Goal: Register for event/course

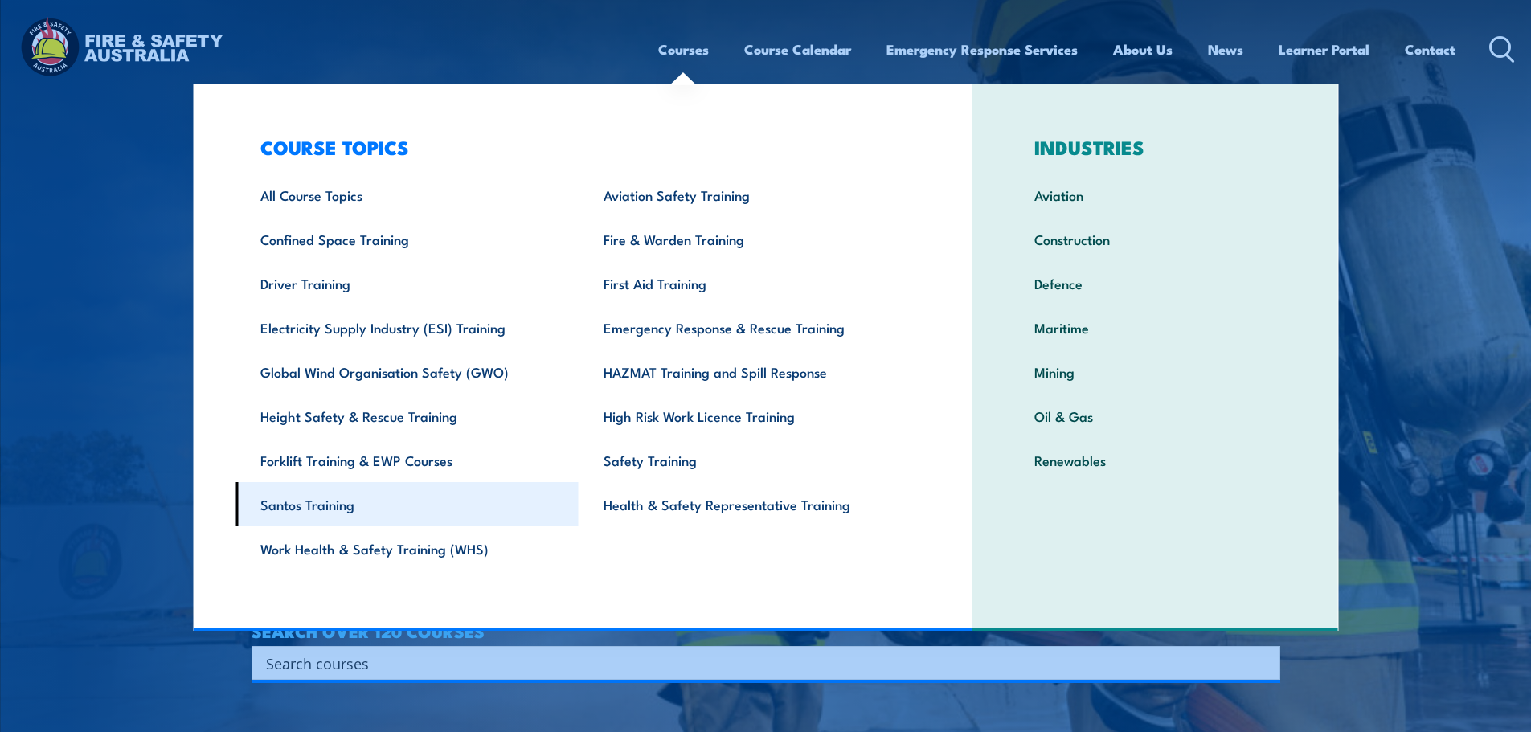
click at [315, 510] on link "Santos Training" at bounding box center [407, 504] width 343 height 44
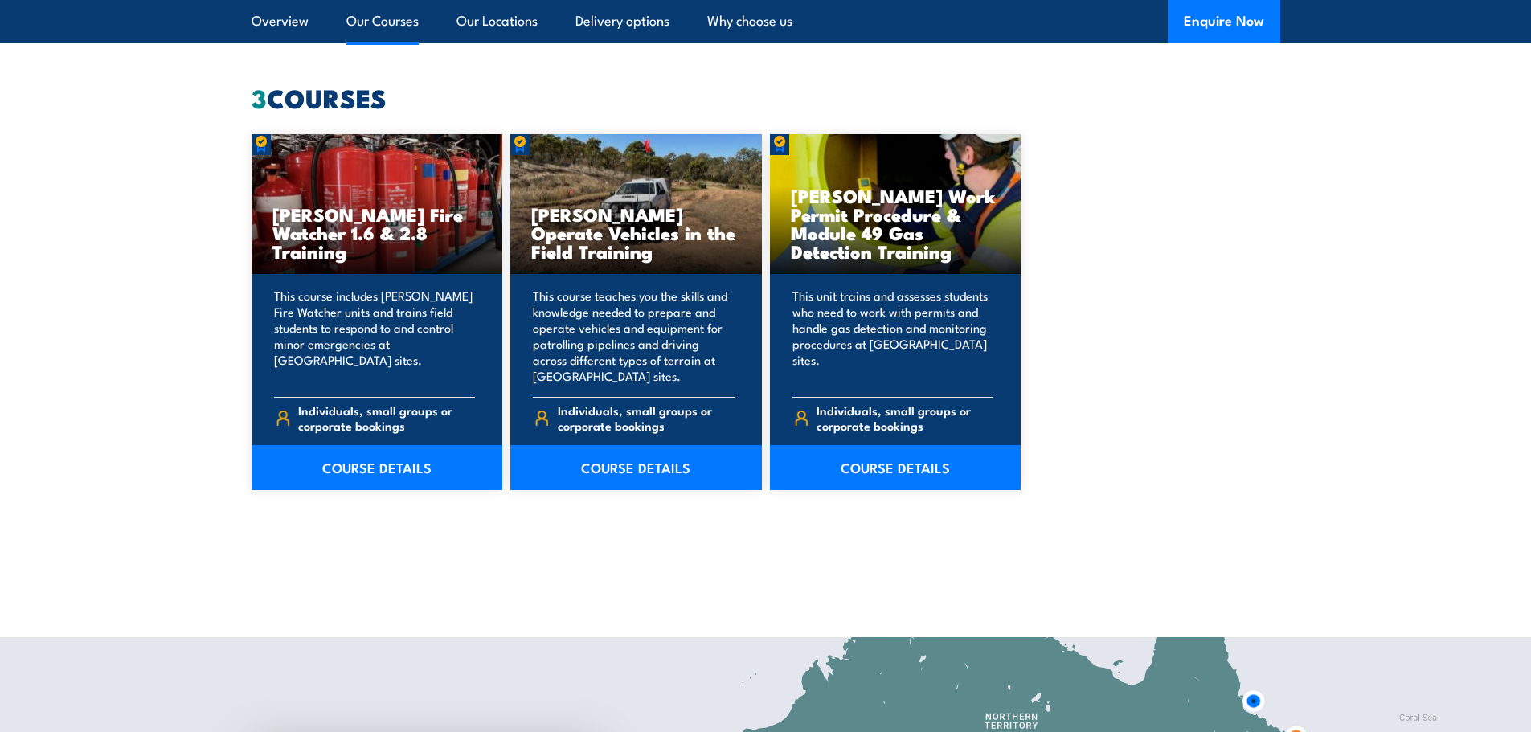
scroll to position [1206, 0]
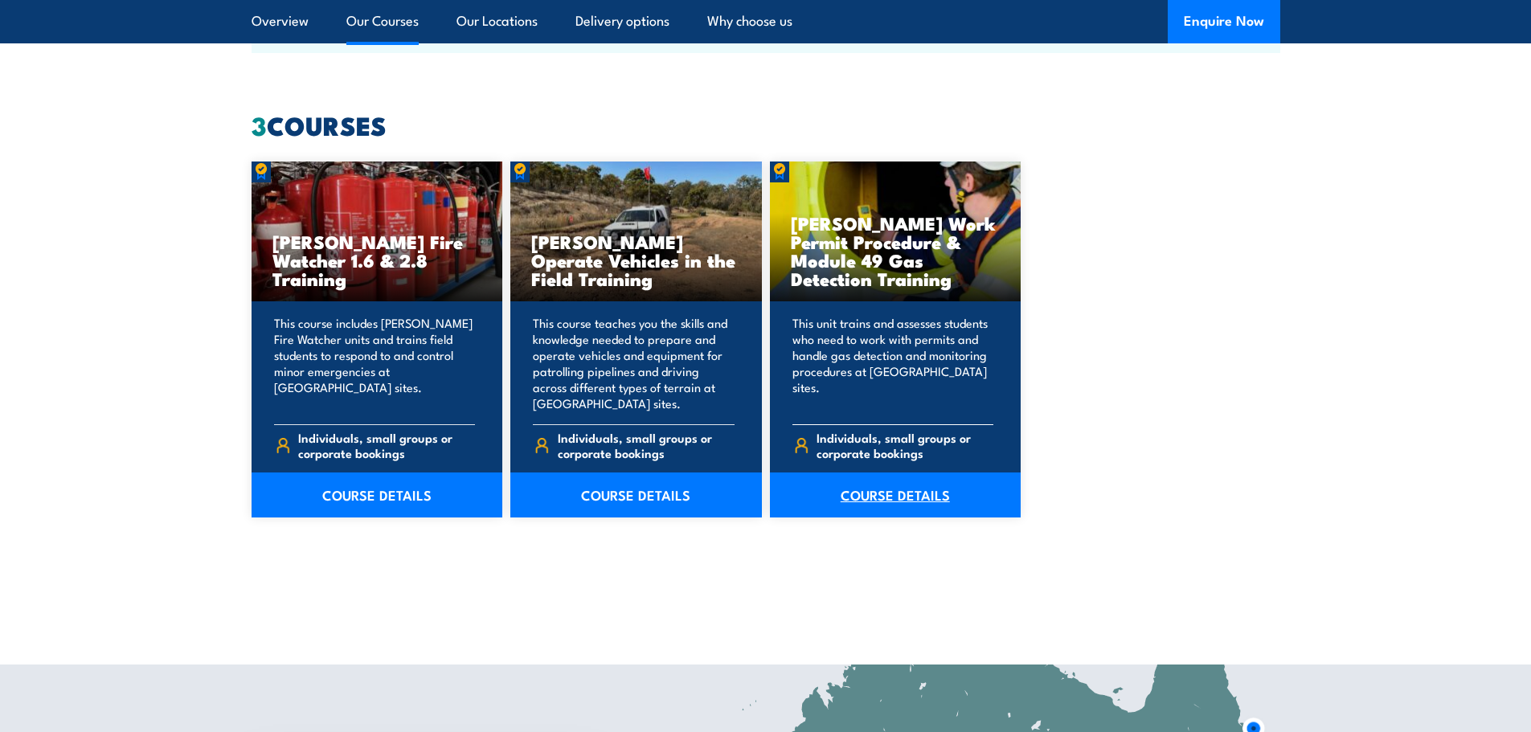
click at [917, 494] on link "COURSE DETAILS" at bounding box center [896, 495] width 252 height 45
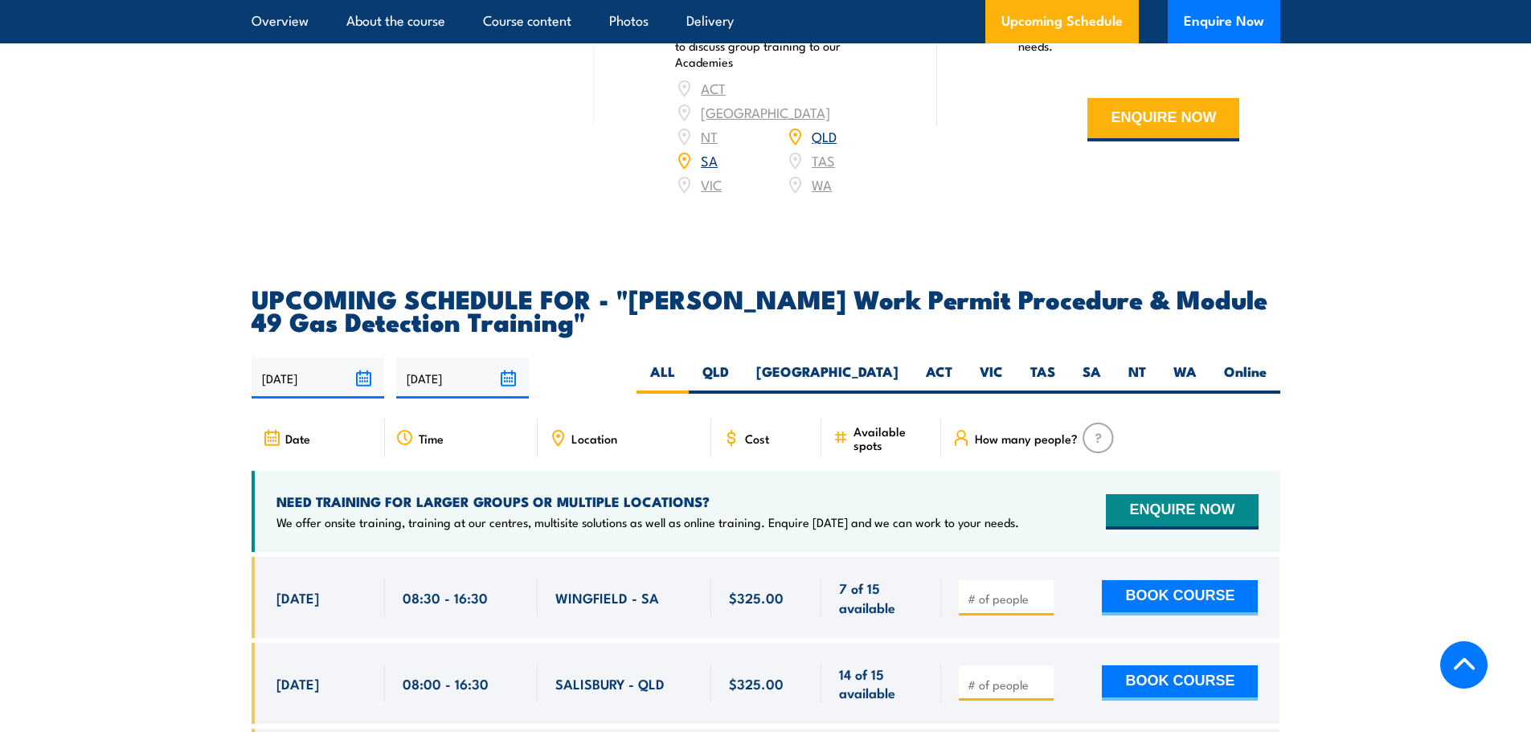
scroll to position [2411, 0]
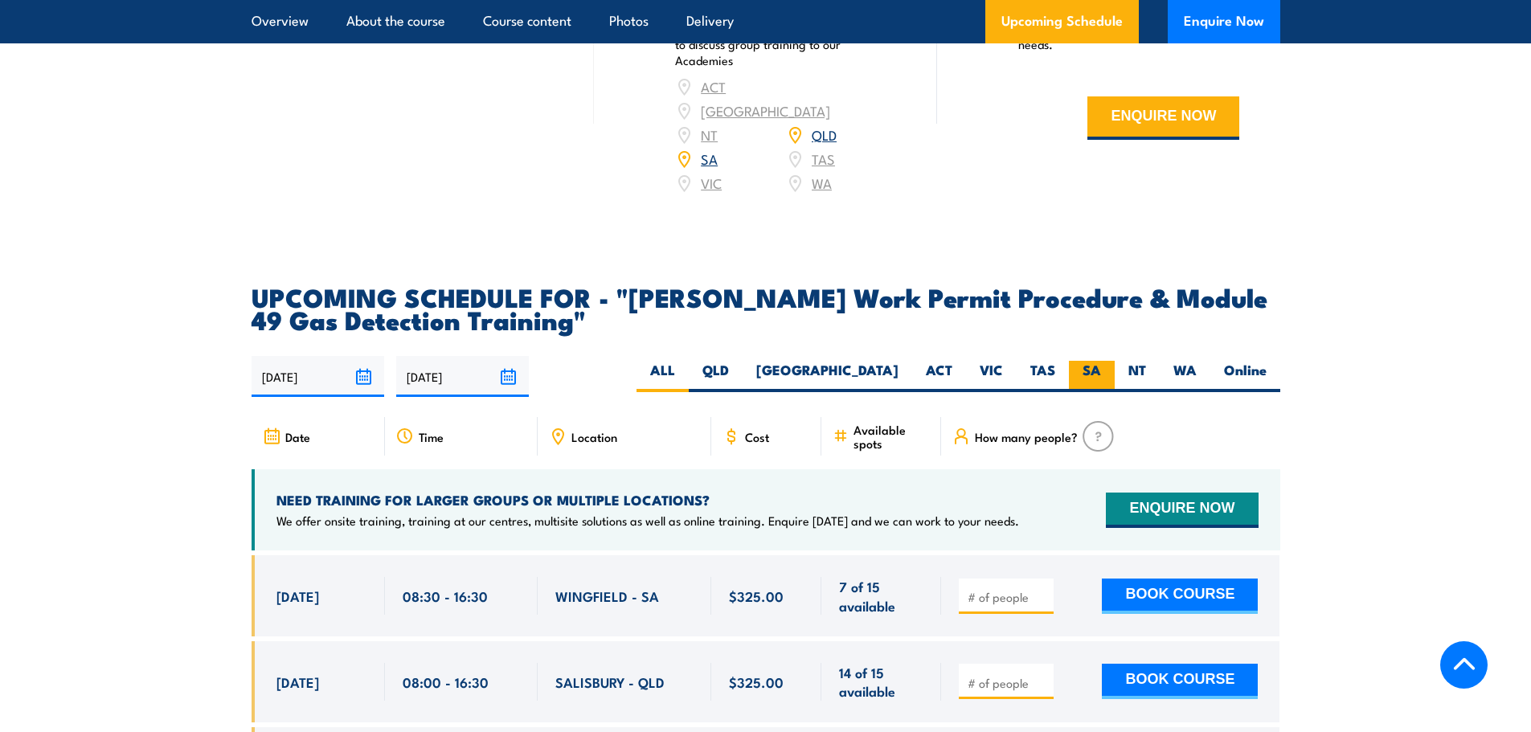
click at [1077, 361] on label "SA" at bounding box center [1092, 376] width 46 height 31
click at [1101, 361] on input "SA" at bounding box center [1106, 366] width 10 height 10
radio input "true"
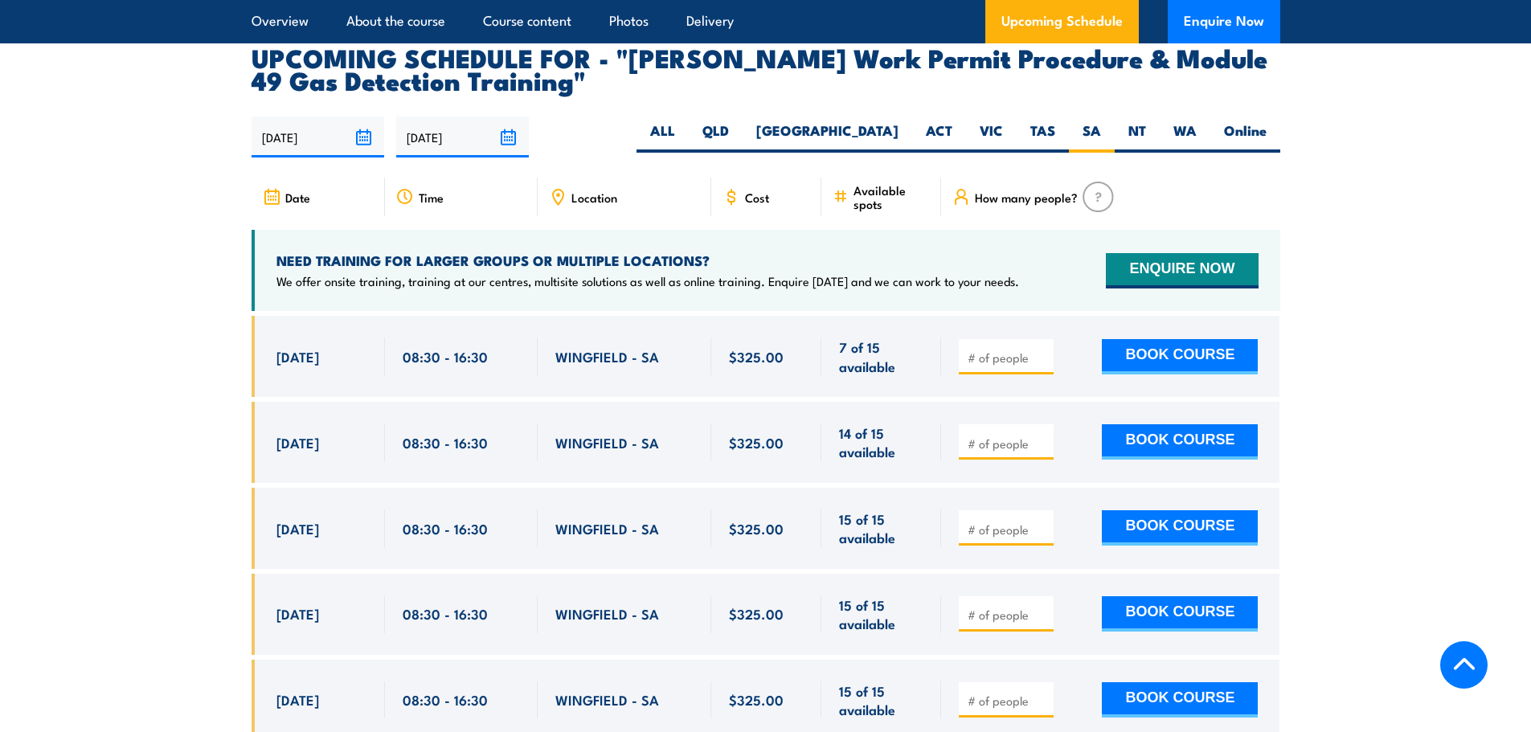
scroll to position [2654, 0]
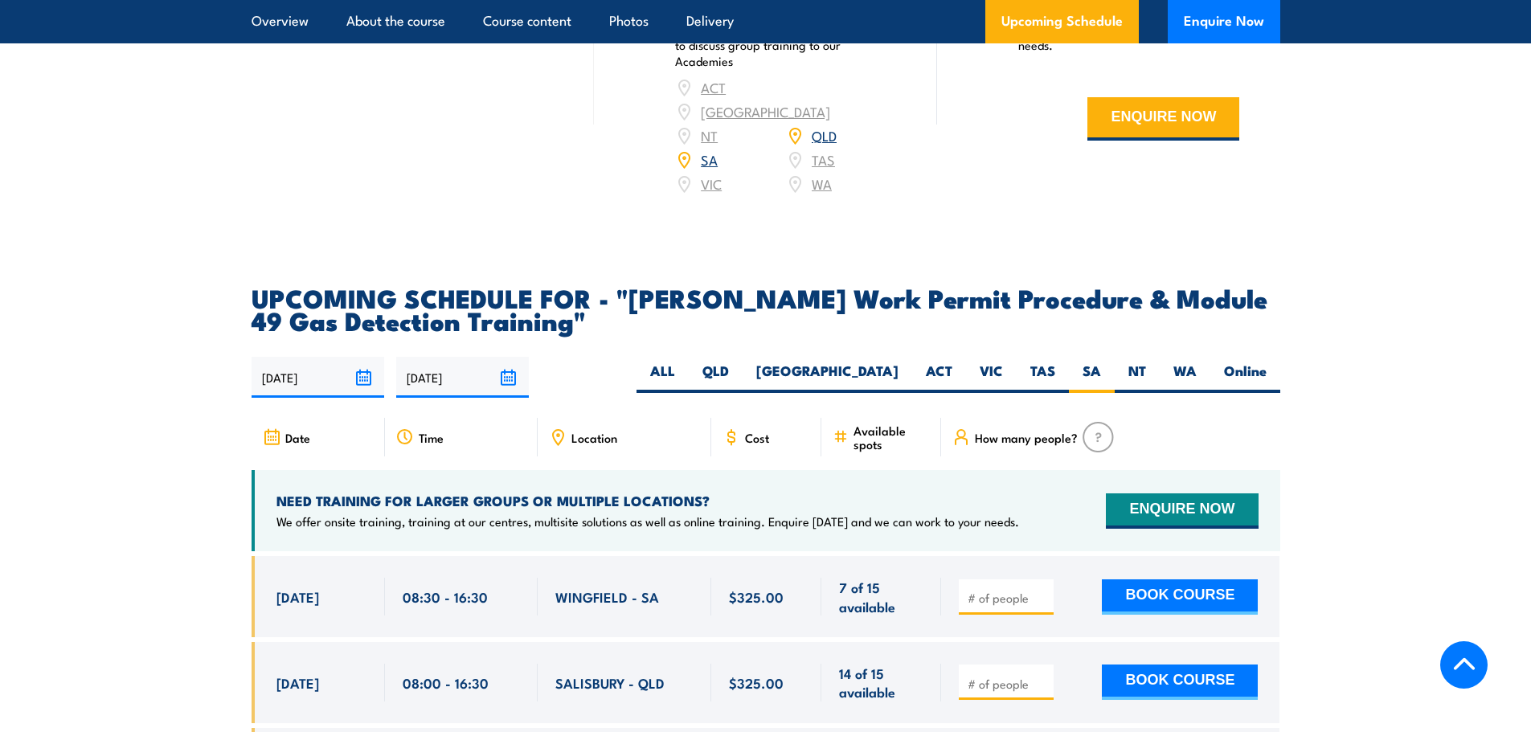
scroll to position [2411, 0]
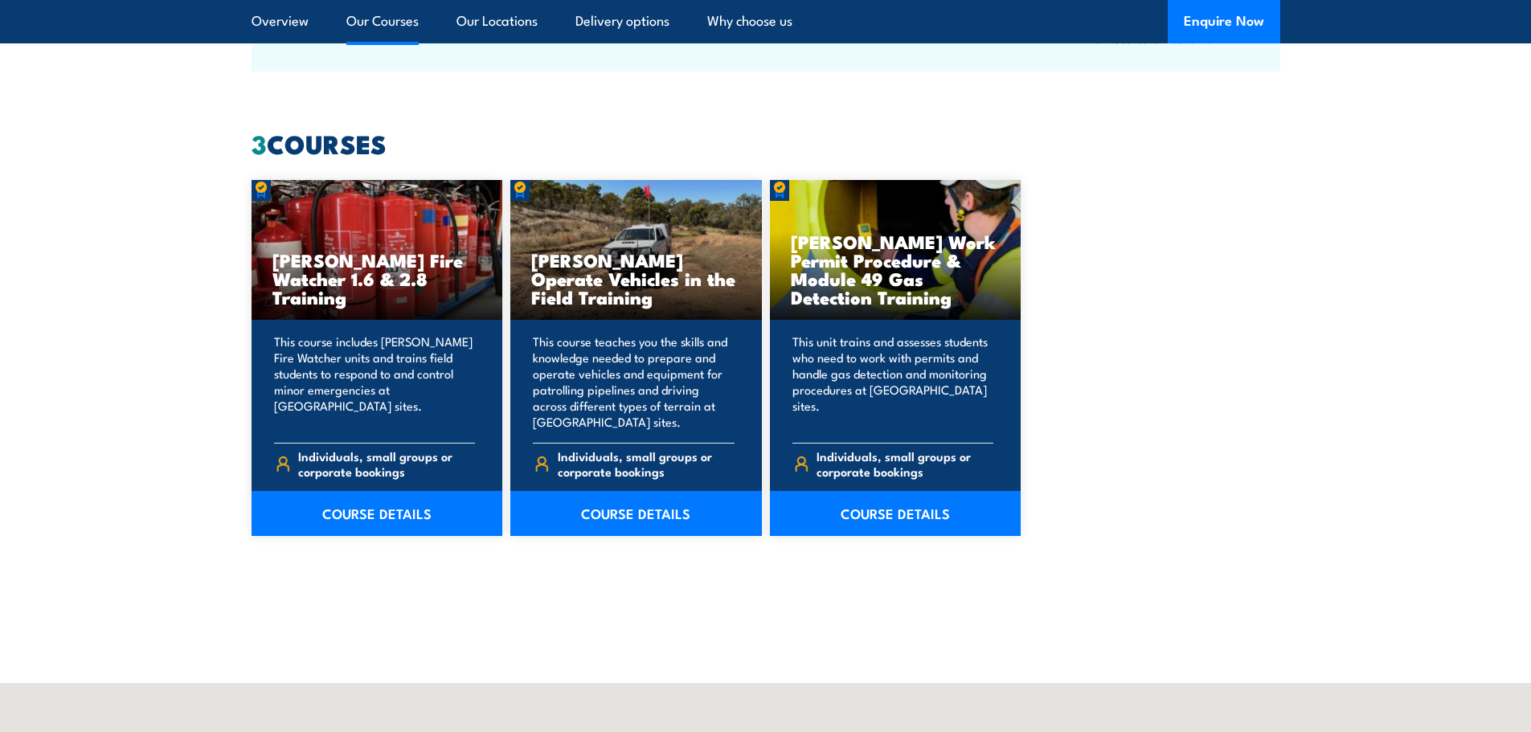
scroll to position [1206, 0]
